Goal: Information Seeking & Learning: Check status

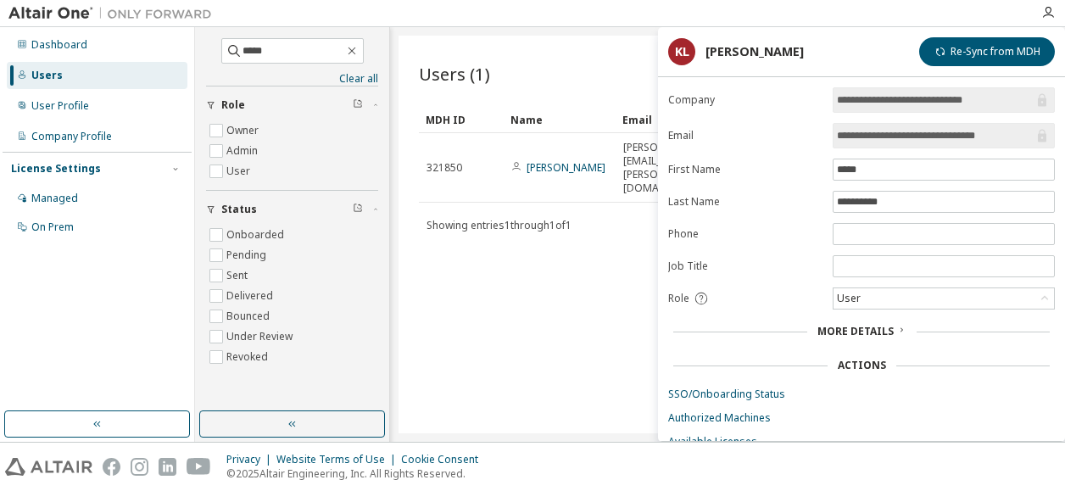
scroll to position [48, 0]
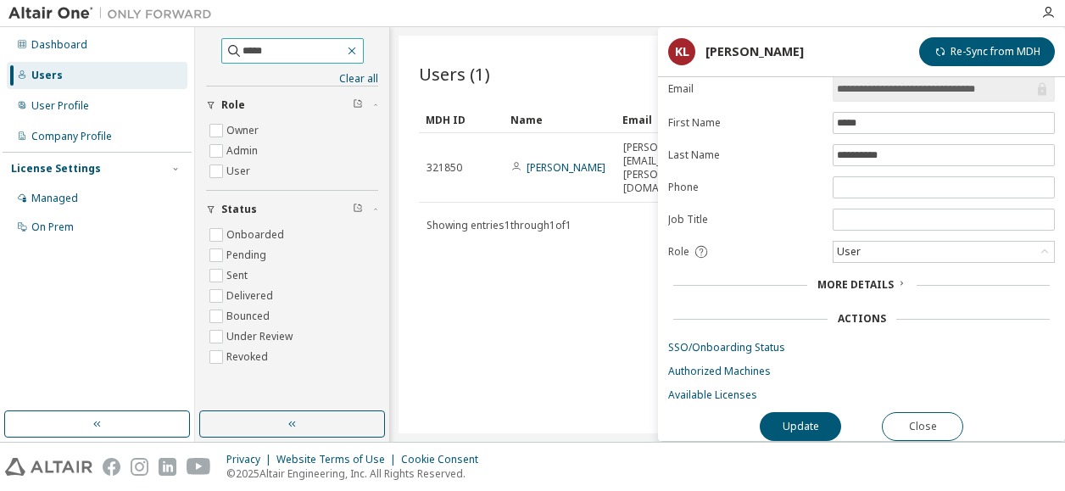
click at [359, 53] on icon "button" at bounding box center [352, 51] width 14 height 14
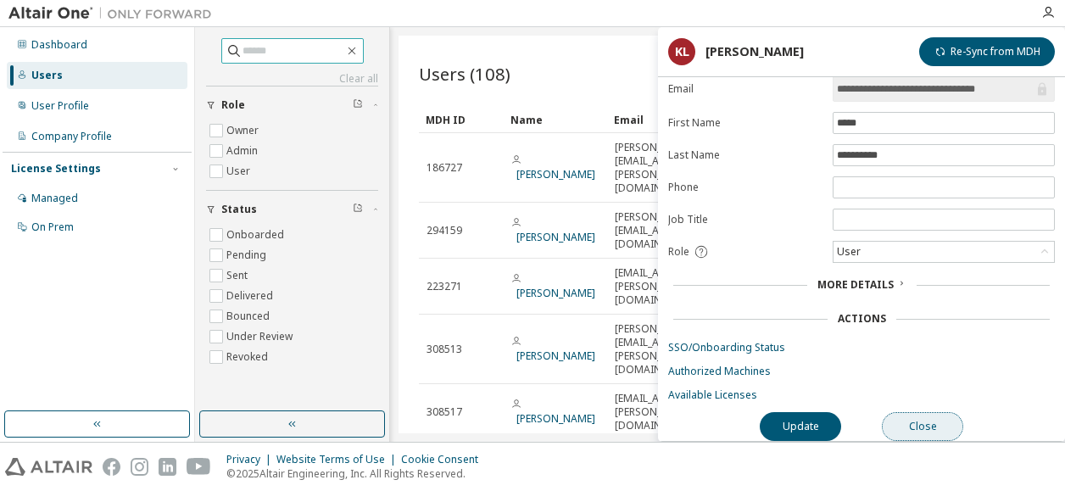
click at [917, 421] on button "Close" at bounding box center [922, 426] width 81 height 29
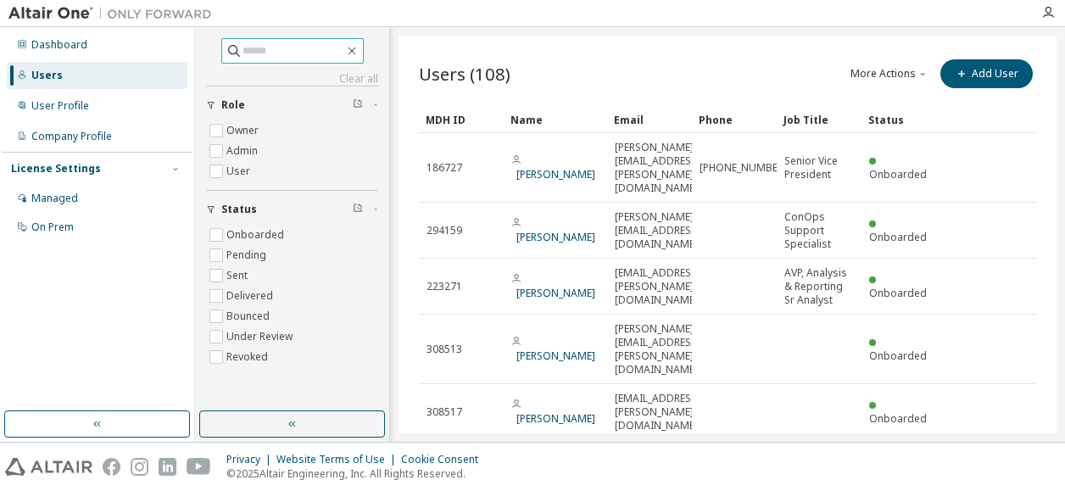
click at [907, 74] on button "More Actions" at bounding box center [889, 73] width 81 height 29
click at [898, 135] on div "Export To CSV" at bounding box center [903, 135] width 106 height 24
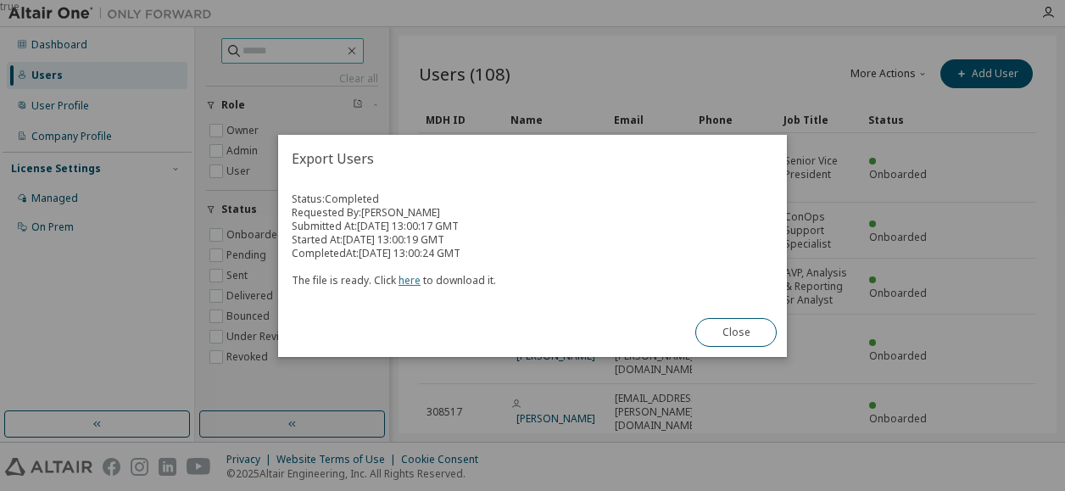
click at [404, 279] on link "here" at bounding box center [409, 280] width 22 height 14
click at [719, 326] on button "Close" at bounding box center [735, 332] width 81 height 29
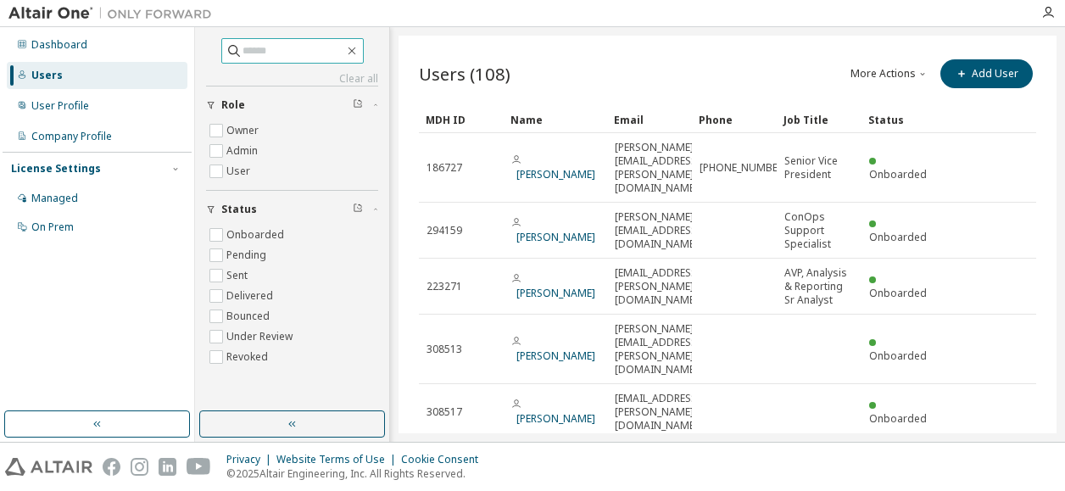
click at [900, 73] on button "More Actions" at bounding box center [889, 73] width 81 height 29
click at [242, 53] on input "text" at bounding box center [293, 50] width 102 height 17
paste input "**********"
type input "**********"
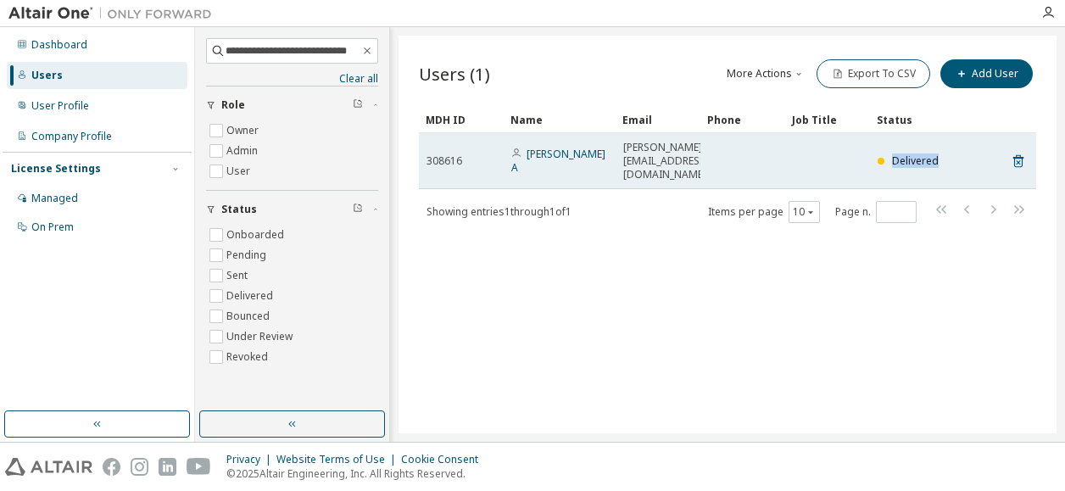
drag, startPoint x: 942, startPoint y: 148, endPoint x: 884, endPoint y: 145, distance: 57.7
click at [884, 154] on div "Delivered" at bounding box center [912, 161] width 70 height 14
click at [558, 148] on link "[PERSON_NAME] A" at bounding box center [558, 161] width 94 height 28
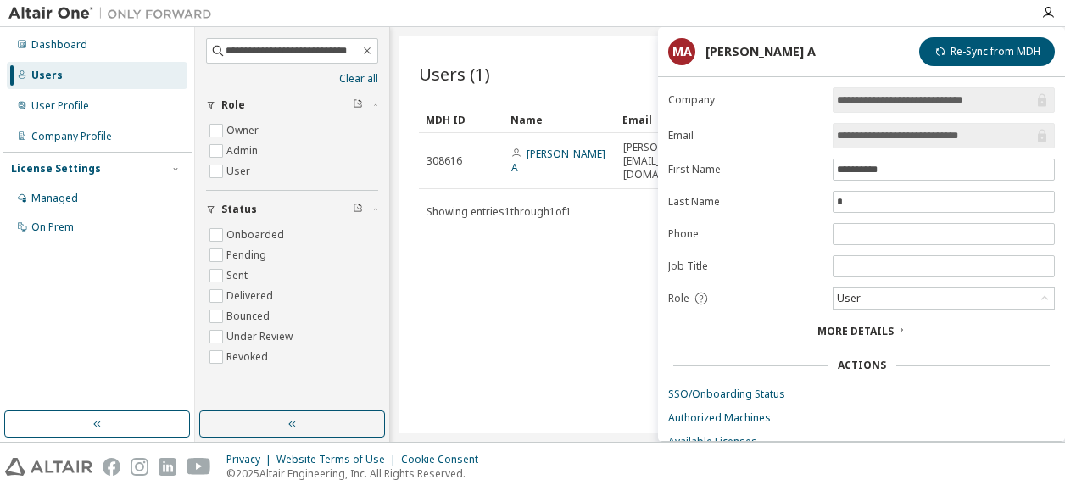
scroll to position [49, 0]
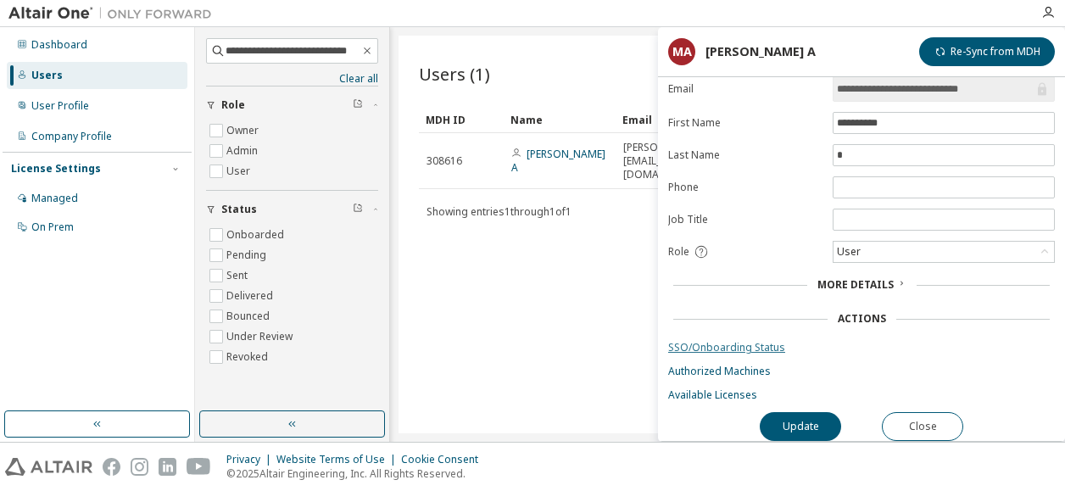
click at [704, 343] on link "SSO/Onboarding Status" at bounding box center [861, 348] width 387 height 14
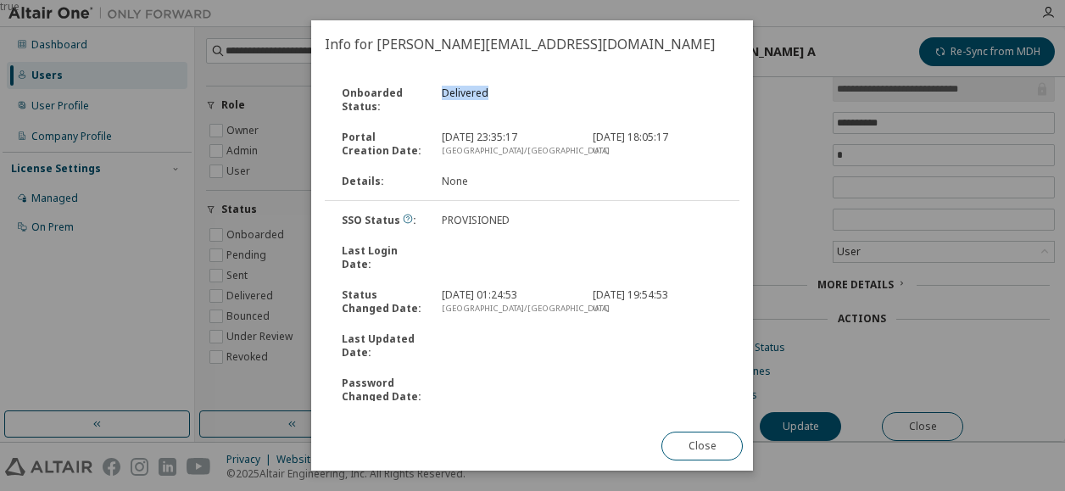
drag, startPoint x: 488, startPoint y: 91, endPoint x: 441, endPoint y: 95, distance: 47.7
click at [441, 95] on div "Delivered" at bounding box center [507, 99] width 150 height 27
click at [698, 453] on button "Close" at bounding box center [702, 446] width 81 height 29
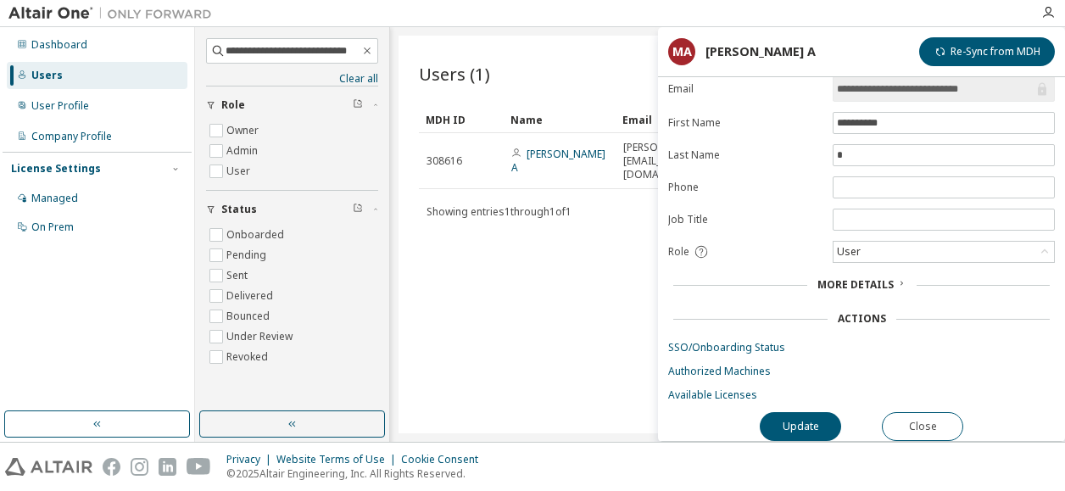
click at [583, 271] on div "Users (1) More Actions Import From CSV Export To CSV Add User Clear Load Save S…" at bounding box center [727, 235] width 658 height 398
click at [368, 50] on icon "button" at bounding box center [367, 50] width 7 height 7
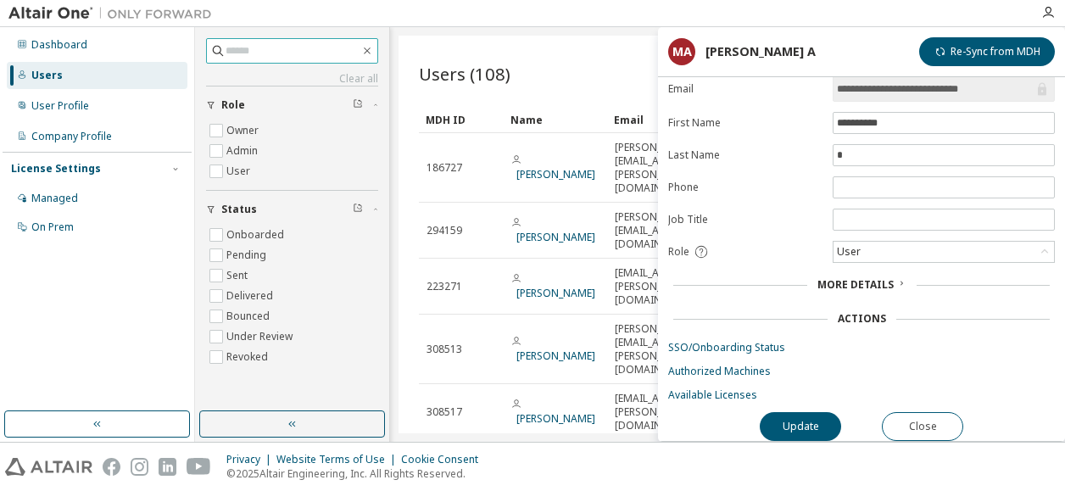
click at [241, 52] on input "text" at bounding box center [293, 50] width 135 height 17
paste input "**********"
type input "**********"
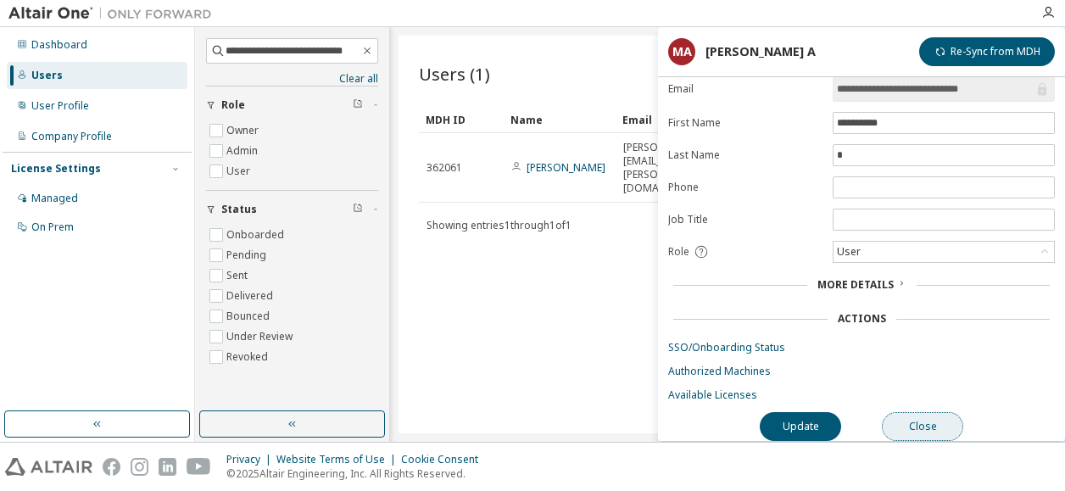
click at [922, 415] on button "Close" at bounding box center [922, 426] width 81 height 29
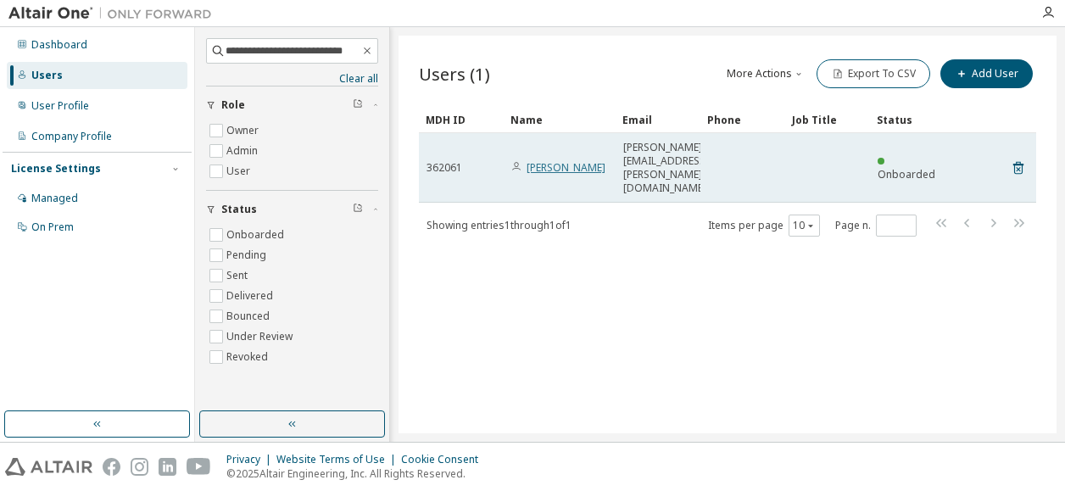
click at [560, 160] on link "[PERSON_NAME]" at bounding box center [565, 167] width 79 height 14
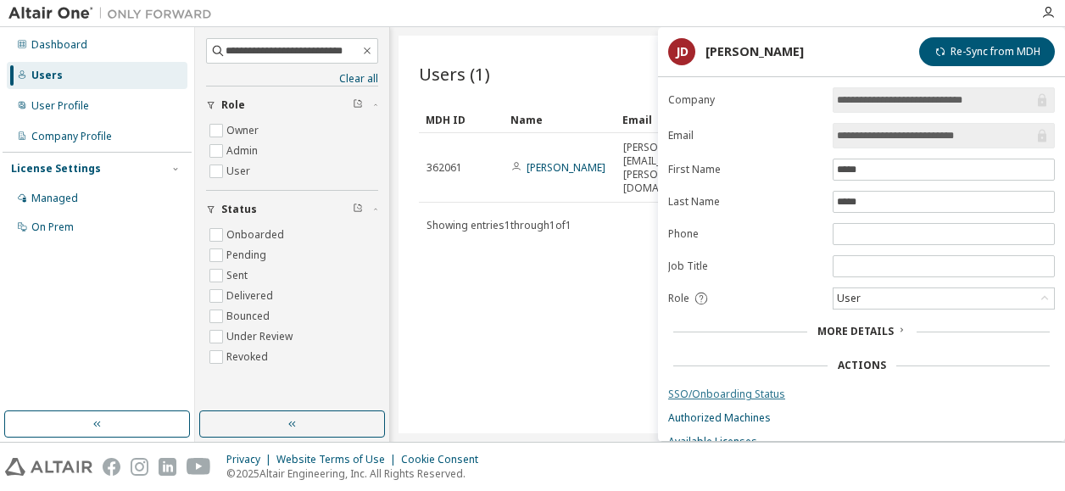
click at [710, 389] on link "SSO/Onboarding Status" at bounding box center [861, 394] width 387 height 14
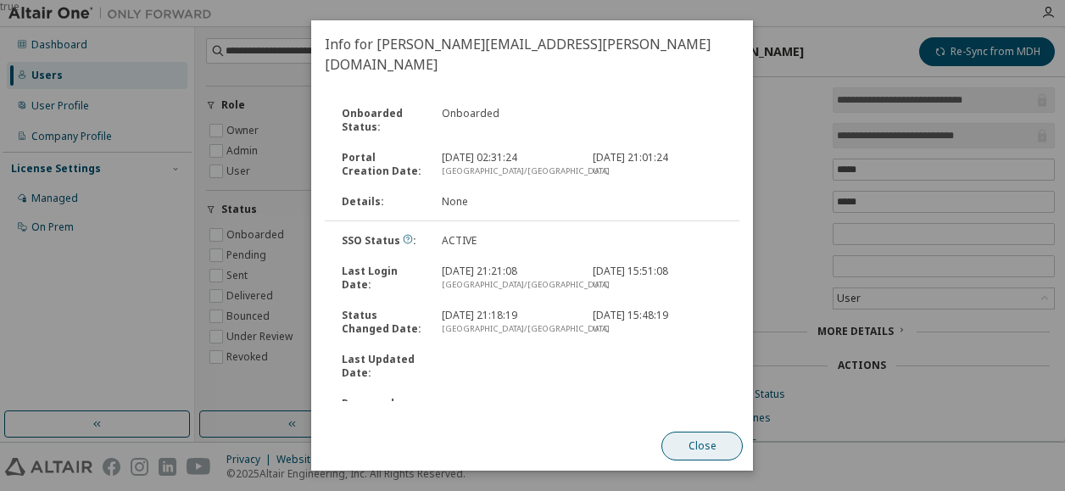
click at [697, 455] on button "Close" at bounding box center [702, 446] width 81 height 29
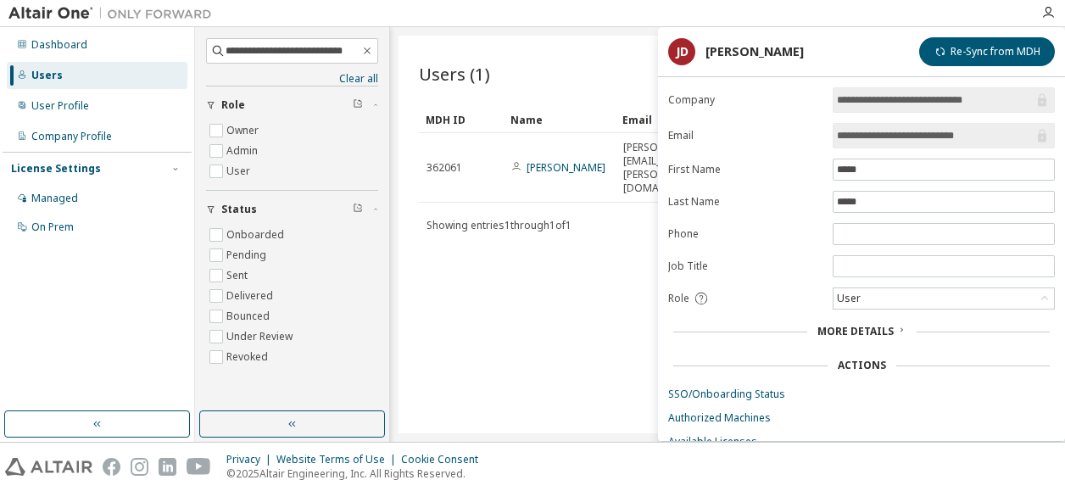
scroll to position [49, 0]
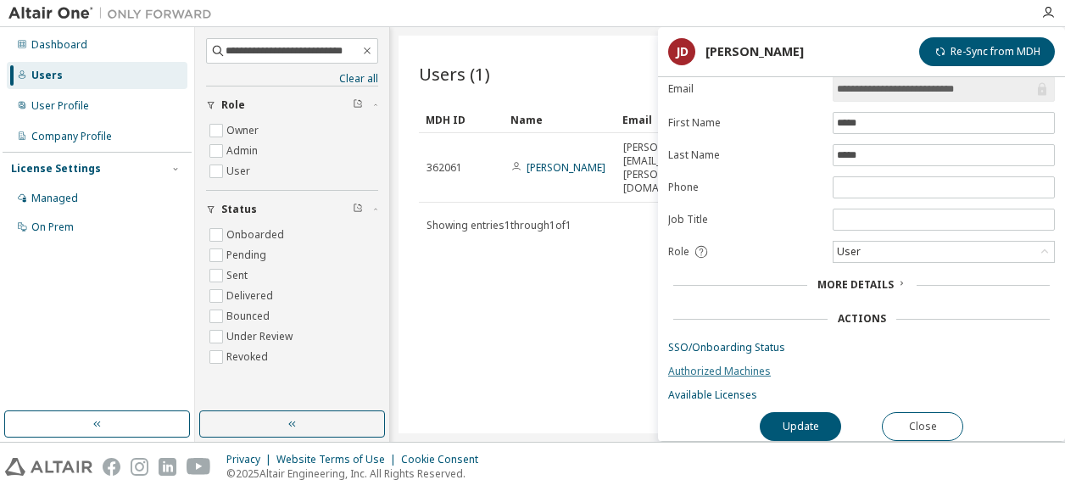
click at [705, 365] on link "Authorized Machines" at bounding box center [861, 372] width 387 height 14
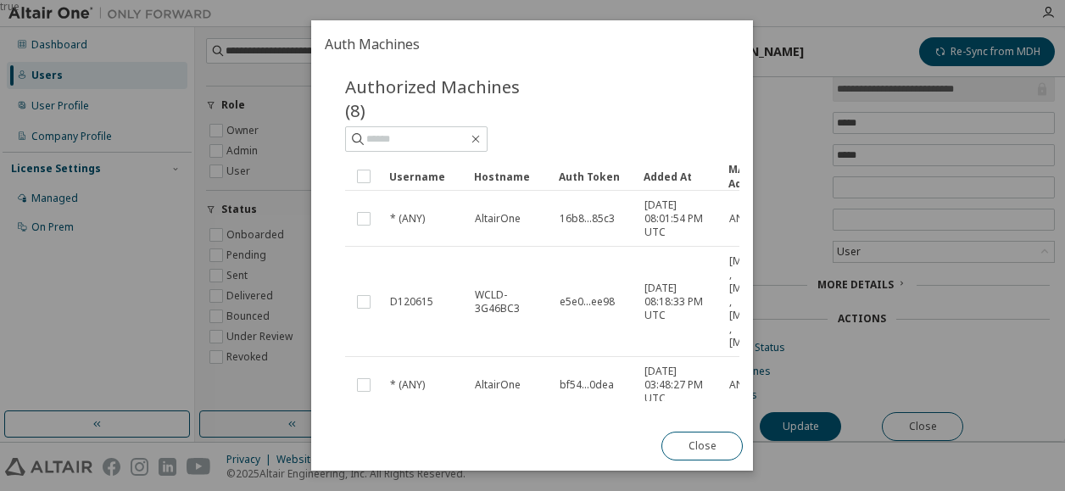
scroll to position [0, 0]
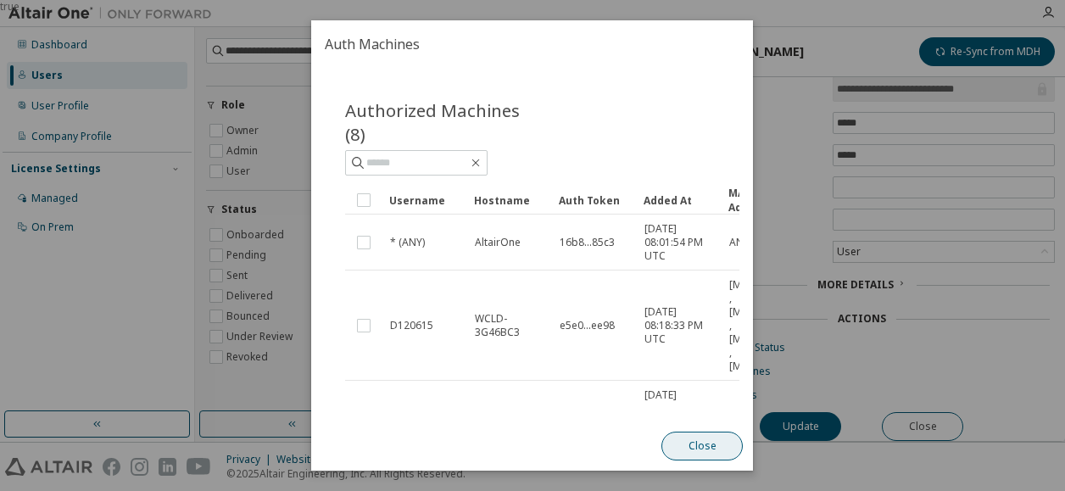
click at [712, 450] on button "Close" at bounding box center [702, 446] width 81 height 29
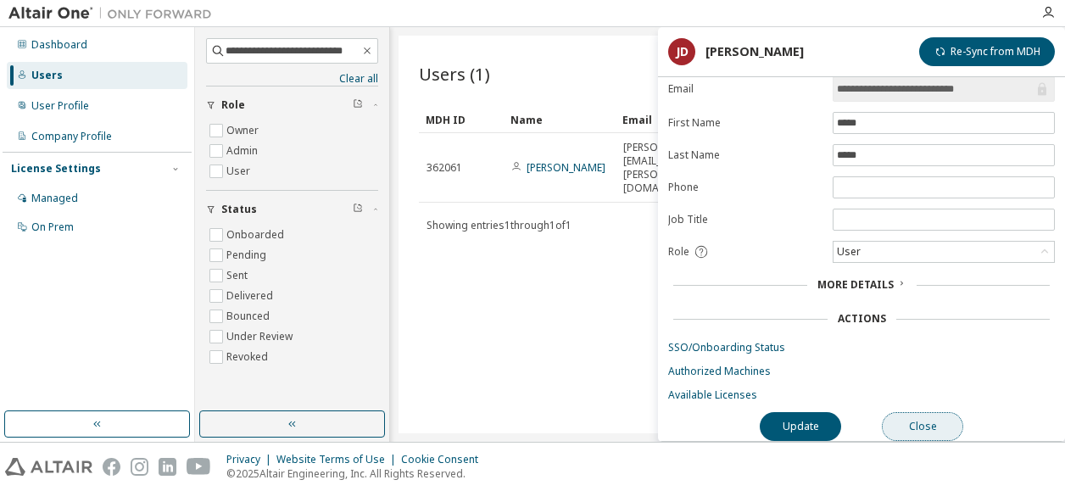
click at [926, 425] on button "Close" at bounding box center [922, 426] width 81 height 29
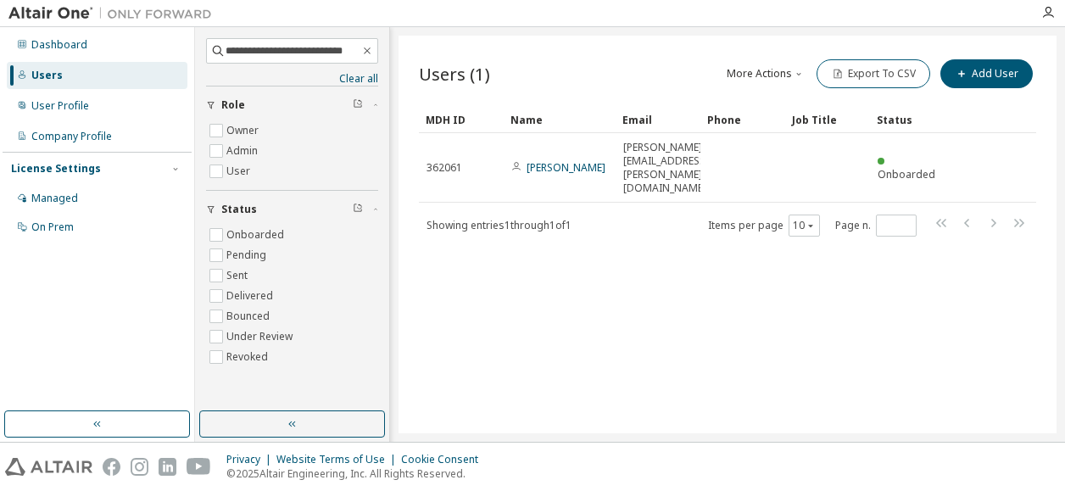
click at [580, 281] on div "Users (1) More Actions Import From CSV Export To CSV Add User Clear Load Save S…" at bounding box center [727, 235] width 658 height 398
click at [366, 52] on icon "button" at bounding box center [367, 51] width 12 height 14
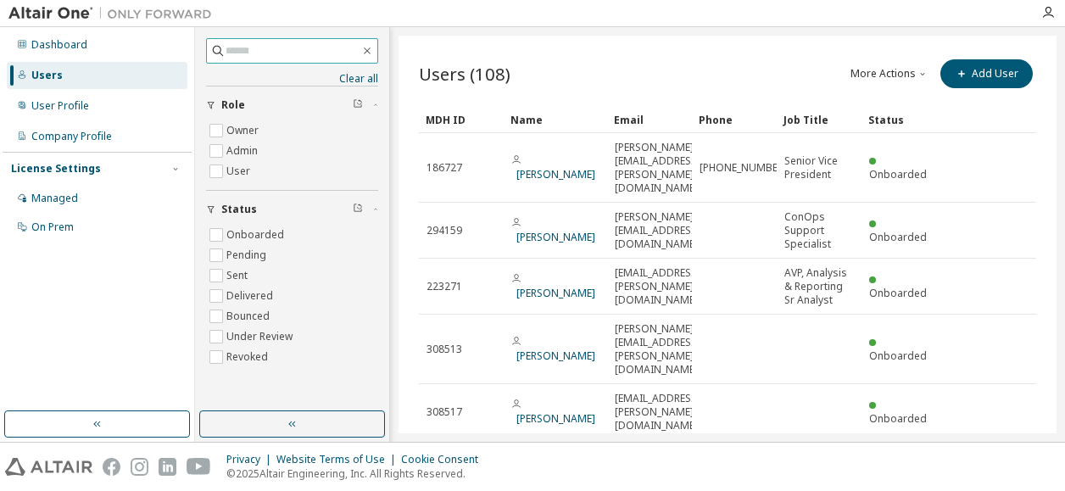
click at [242, 53] on input "text" at bounding box center [293, 50] width 135 height 17
paste input "**********"
type input "**********"
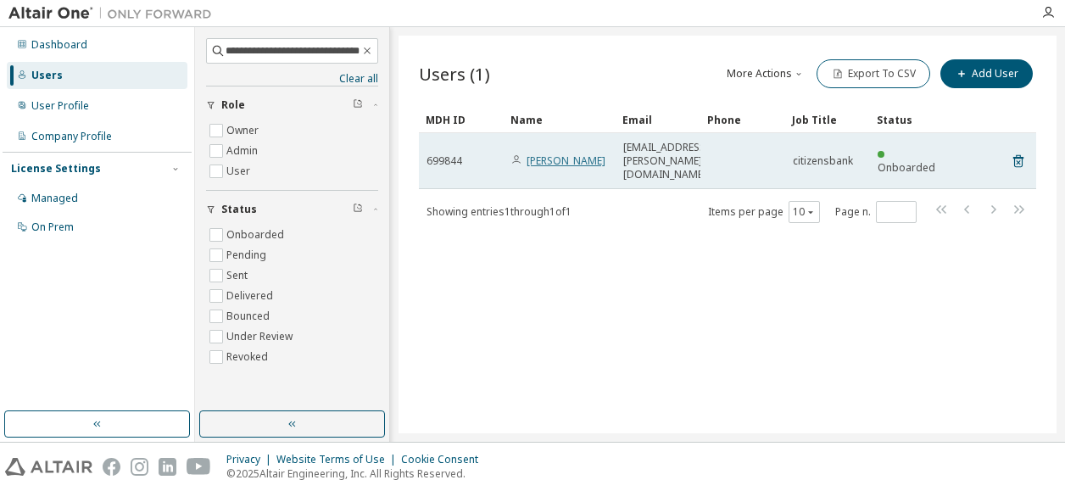
click at [554, 153] on link "[PERSON_NAME]" at bounding box center [565, 160] width 79 height 14
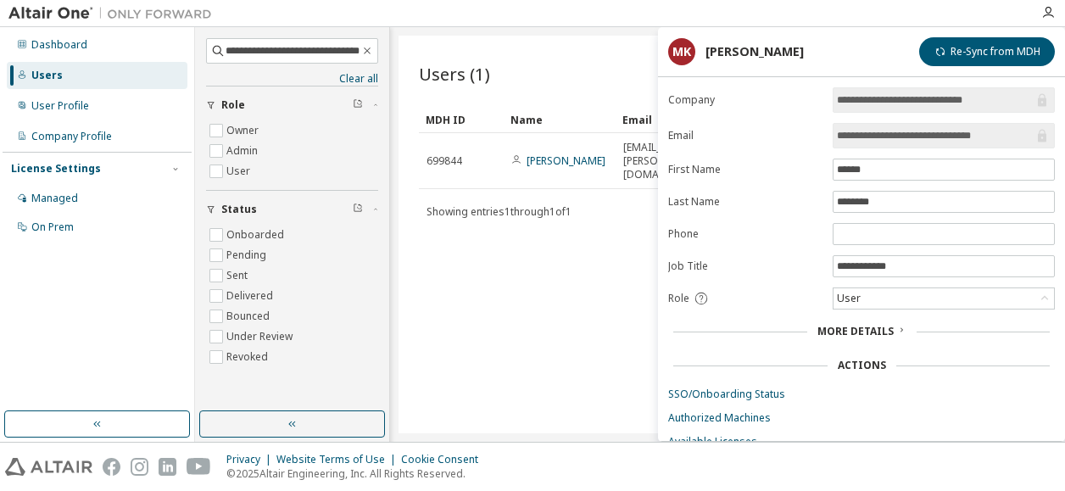
scroll to position [49, 0]
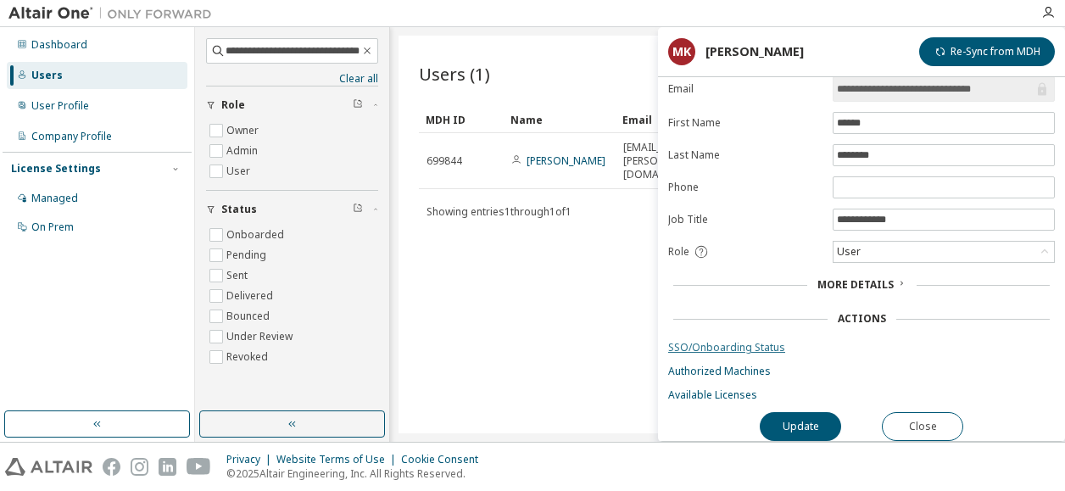
click at [707, 341] on link "SSO/Onboarding Status" at bounding box center [861, 348] width 387 height 14
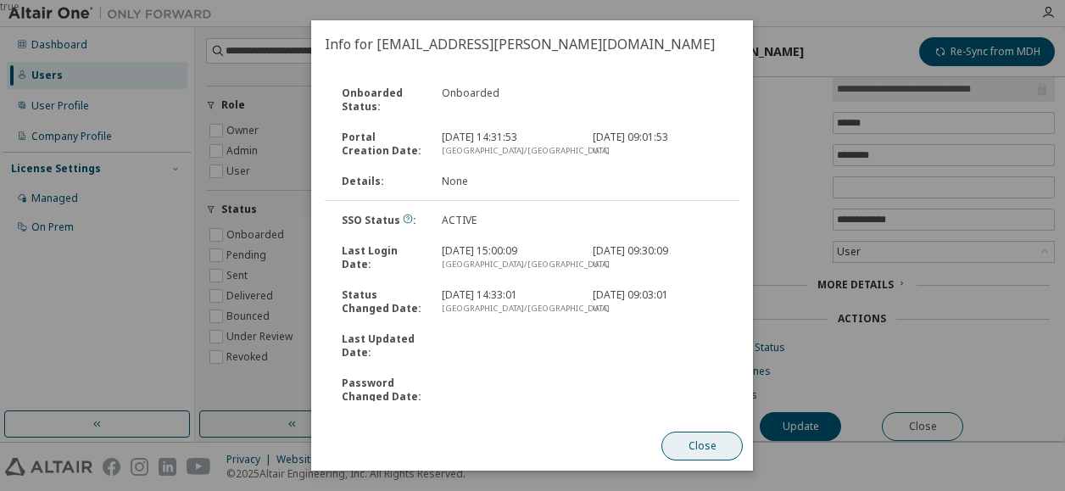
click at [689, 441] on button "Close" at bounding box center [702, 446] width 81 height 29
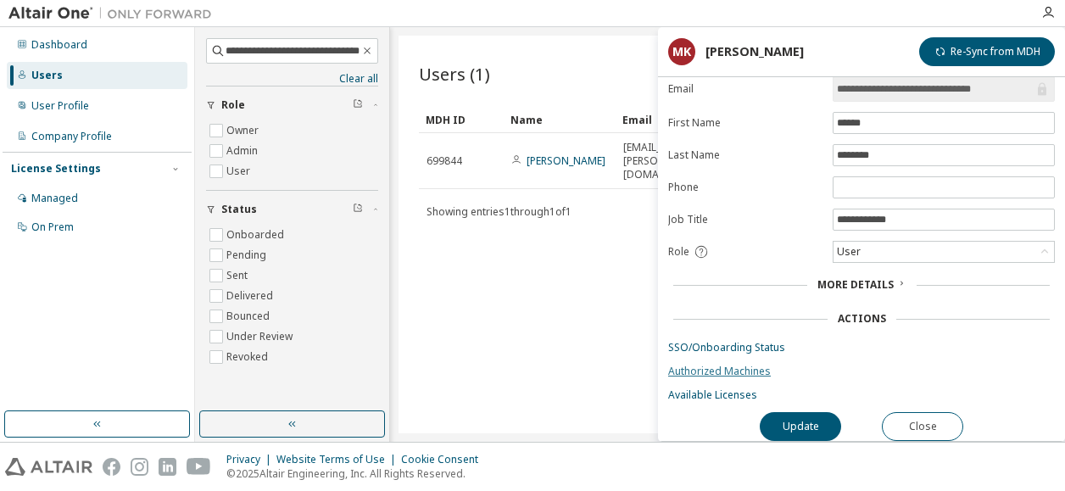
click at [693, 368] on link "Authorized Machines" at bounding box center [861, 372] width 387 height 14
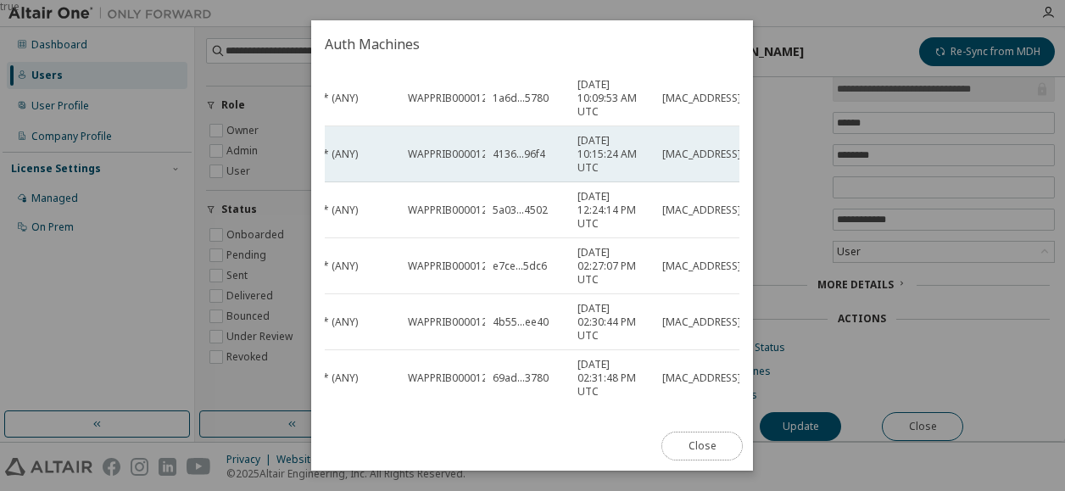
scroll to position [256, 0]
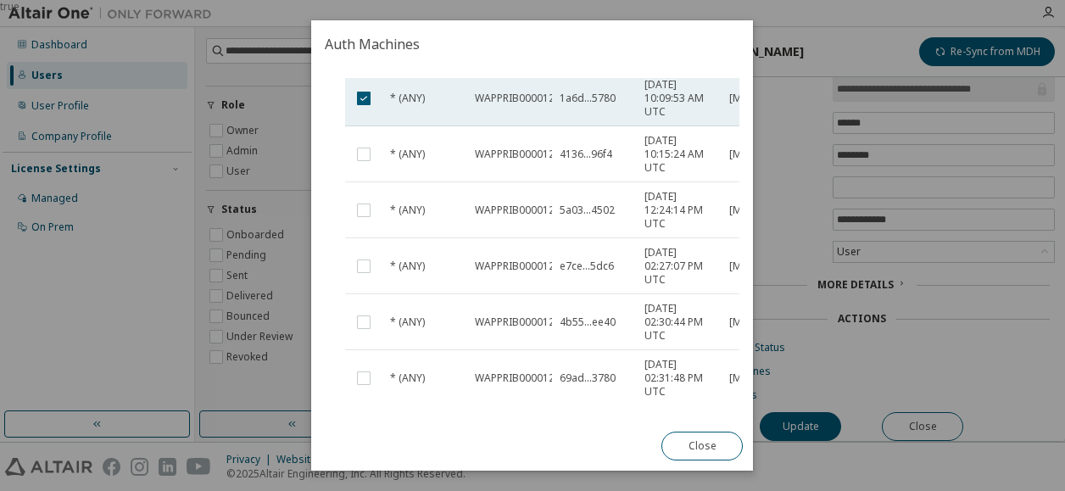
click at [510, 92] on span "WAPPRIB00001283" at bounding box center [521, 99] width 92 height 14
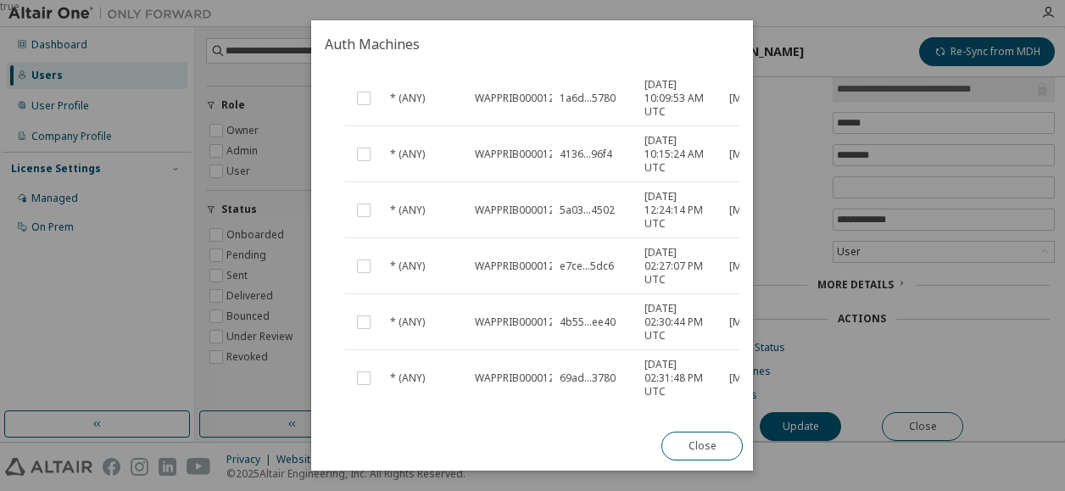
click at [510, 92] on span "WAPPRIB00001283" at bounding box center [521, 99] width 92 height 14
click at [702, 448] on button "Close" at bounding box center [702, 446] width 81 height 29
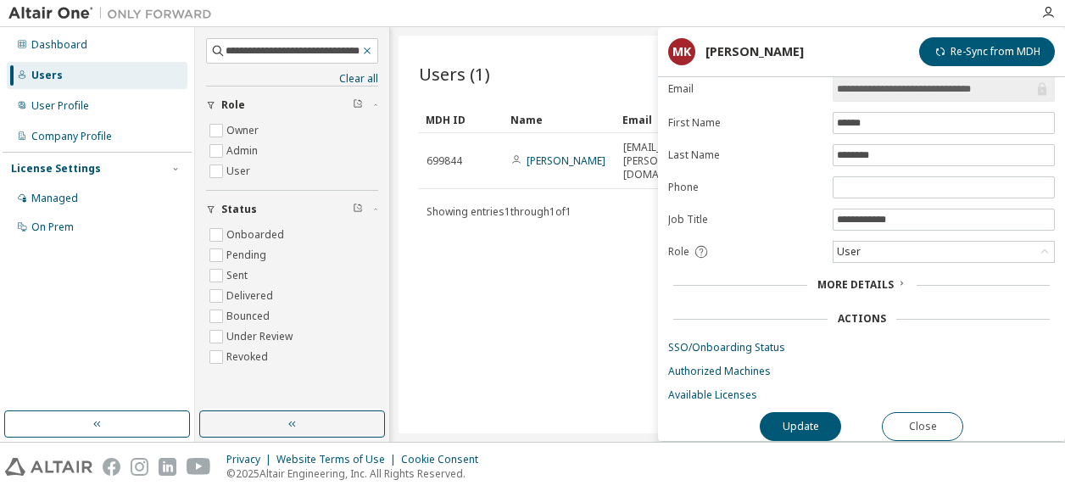
click at [367, 50] on icon "button" at bounding box center [367, 50] width 7 height 7
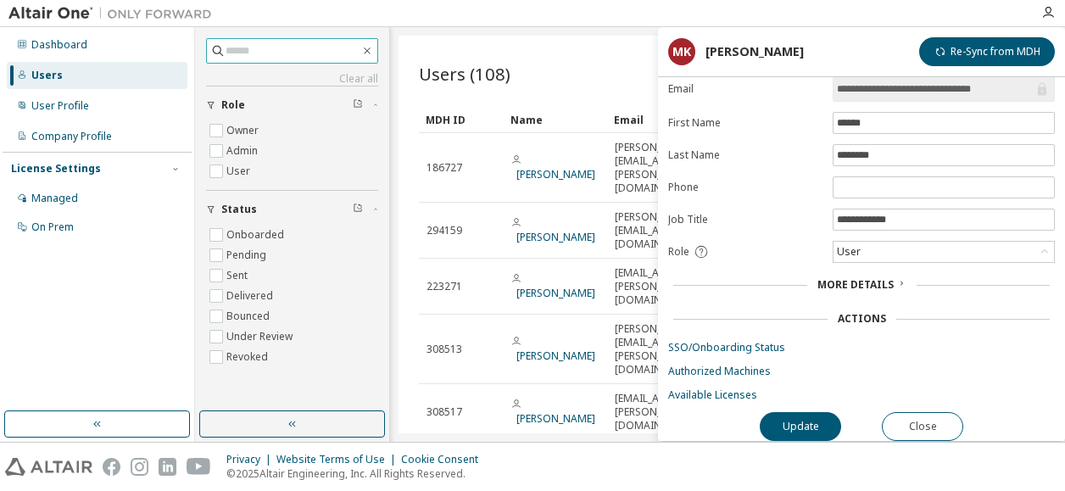
click at [234, 51] on input "text" at bounding box center [293, 50] width 135 height 17
paste input "**********"
type input "**********"
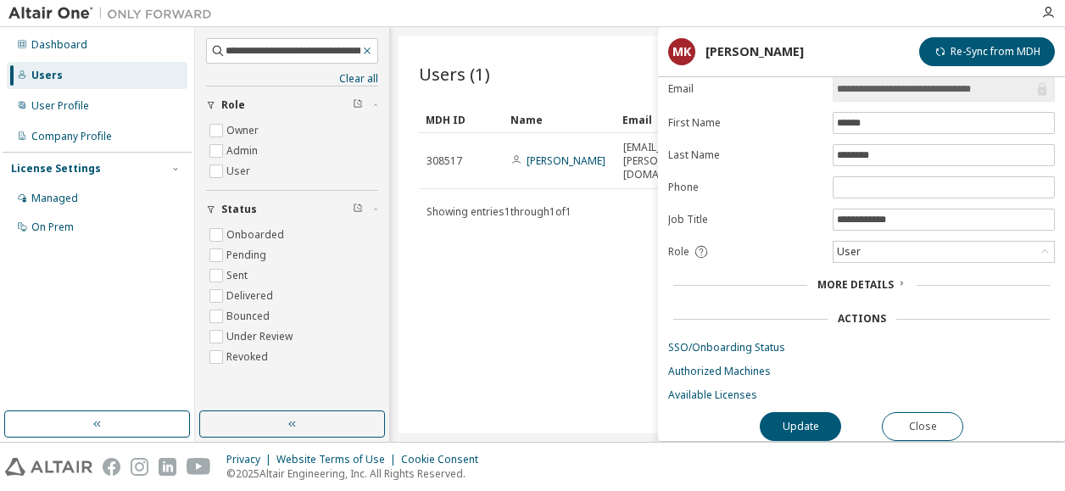
click at [372, 52] on icon "button" at bounding box center [367, 51] width 12 height 14
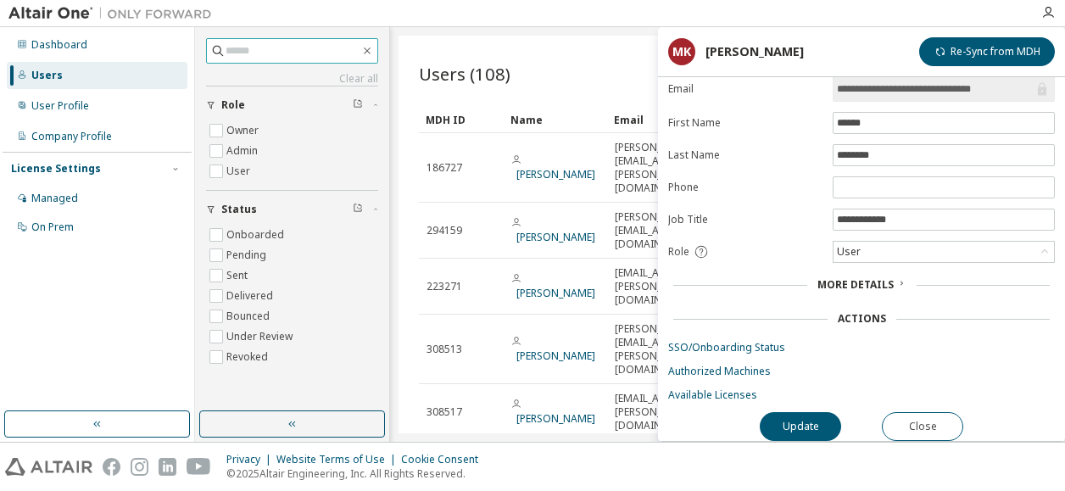
click at [243, 52] on input "text" at bounding box center [293, 50] width 135 height 17
paste input "**********"
type input "**********"
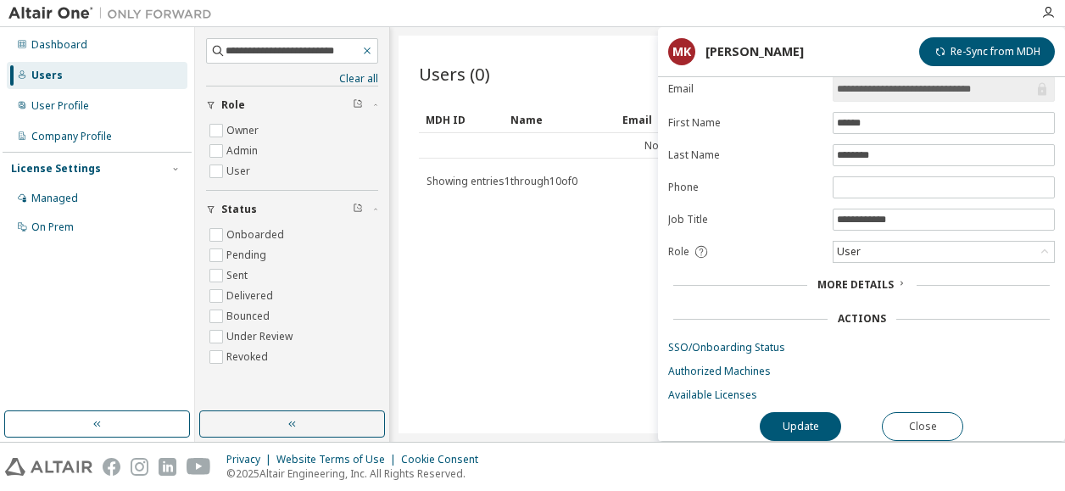
click at [368, 53] on icon "button" at bounding box center [367, 51] width 12 height 14
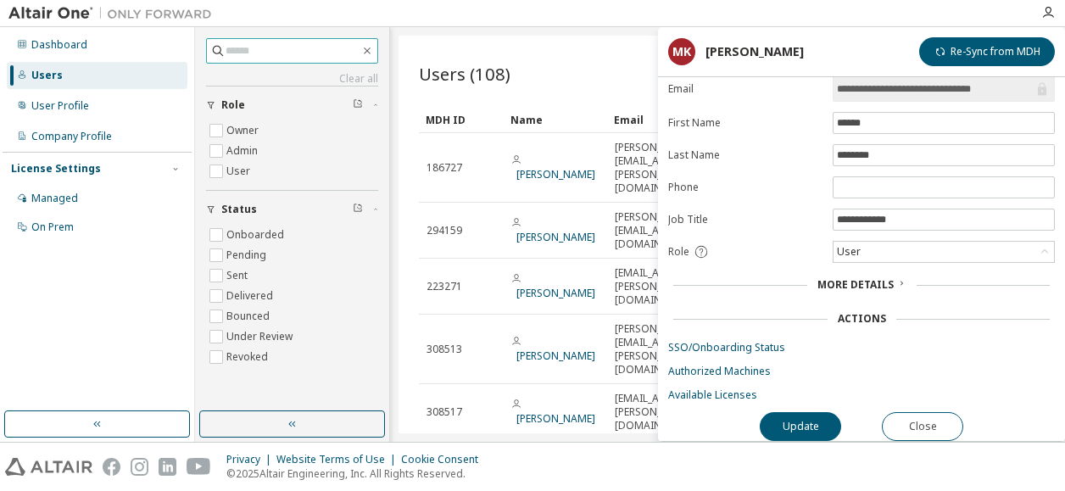
click at [242, 52] on input "text" at bounding box center [293, 50] width 135 height 17
paste input "**********"
type input "**********"
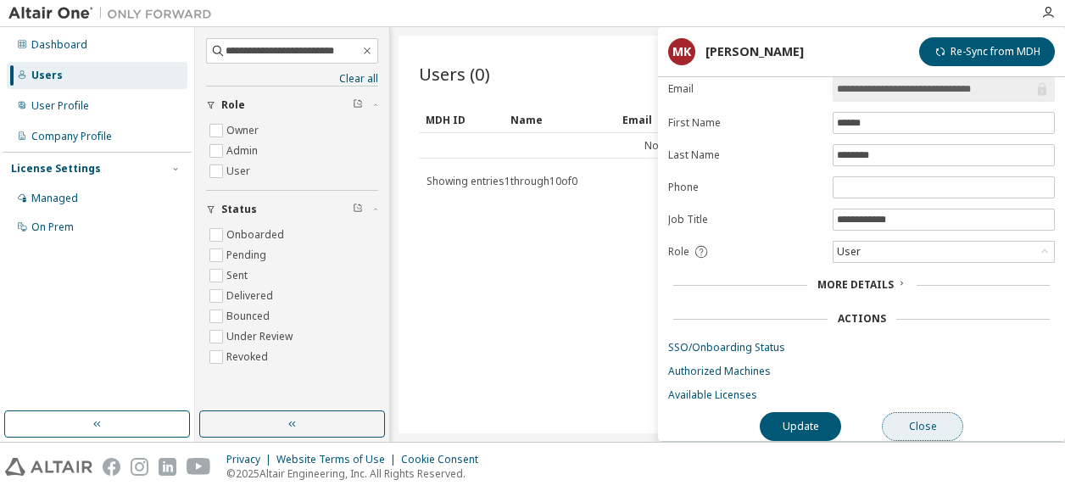
click at [919, 418] on button "Close" at bounding box center [922, 426] width 81 height 29
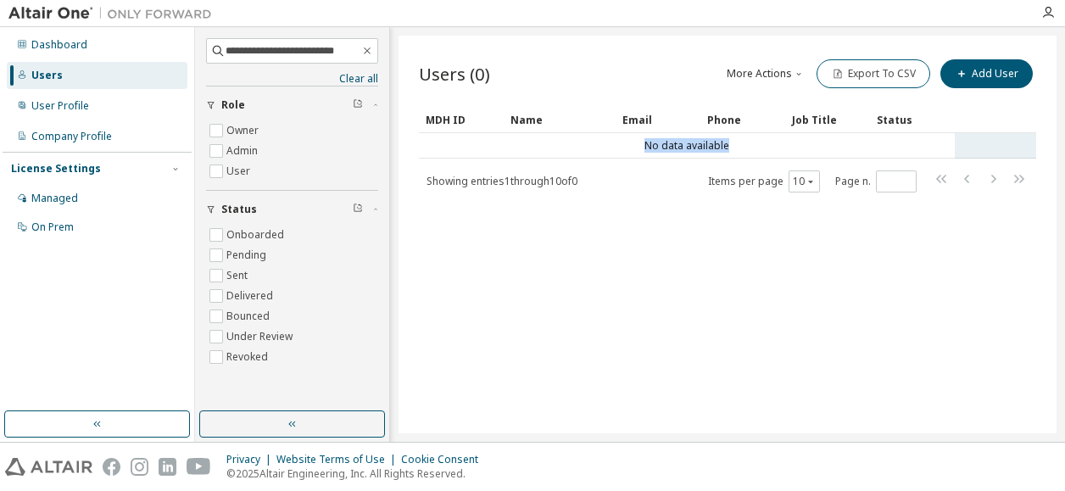
drag, startPoint x: 632, startPoint y: 145, endPoint x: 744, endPoint y: 148, distance: 111.9
click at [744, 148] on td "No data available" at bounding box center [687, 145] width 536 height 25
click at [301, 425] on button "button" at bounding box center [292, 423] width 186 height 27
